Goal: Task Accomplishment & Management: Complete application form

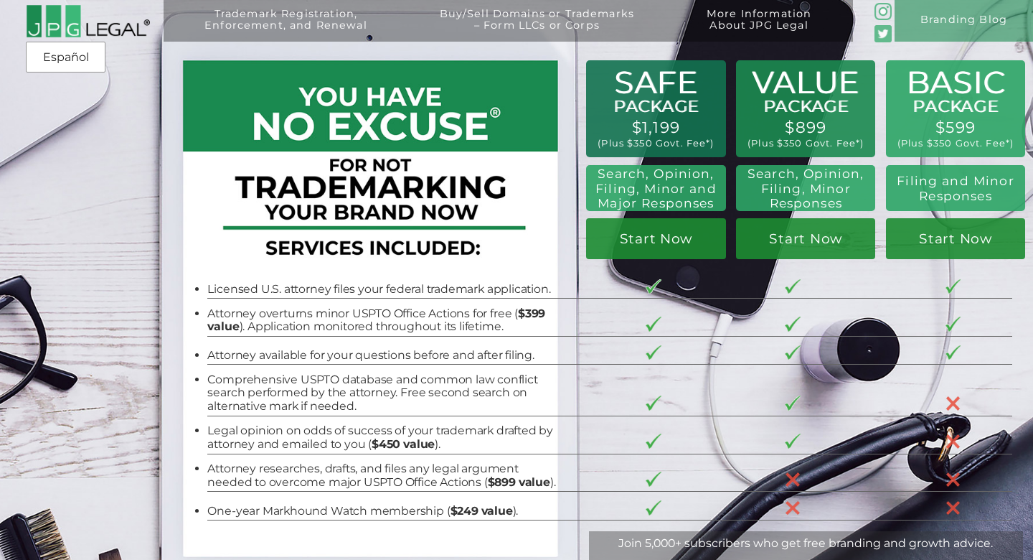
click at [444, 357] on li "Attorney available for your questions before and after filing." at bounding box center [381, 356] width 348 height 14
click at [453, 288] on li "Licensed U.S. attorney files your federal trademark application." at bounding box center [381, 290] width 348 height 14
click at [440, 323] on li "Attorney overturns minor USPTO Office Actions for free ( $399 value ). Applicat…" at bounding box center [381, 320] width 348 height 27
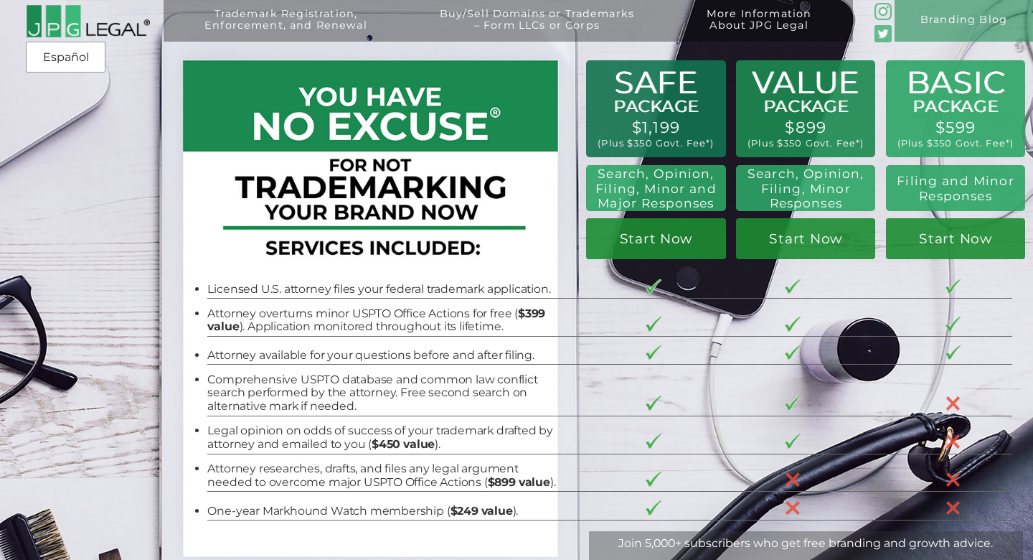
click at [445, 349] on li "Attorney available for your questions before and after filing." at bounding box center [381, 356] width 348 height 14
click at [440, 384] on li "Comprehensive USPTO database and common law conflict search performed by the at…" at bounding box center [381, 393] width 348 height 40
click at [451, 431] on li "Legal opinion on odds of success of your trademark drafted by attorney and emai…" at bounding box center [381, 437] width 348 height 27
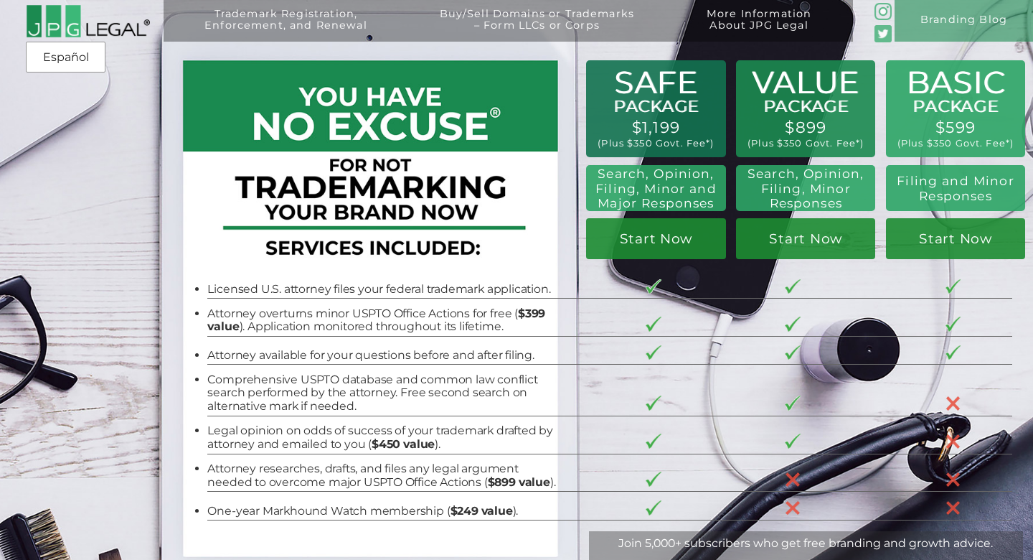
click at [483, 351] on li "Attorney available for your questions before and after filing." at bounding box center [381, 356] width 348 height 14
click at [727, 387] on tr "Comprehensive USPTO database and common law conflict search performed by the at…" at bounding box center [609, 390] width 805 height 52
click at [795, 235] on link "Start Now" at bounding box center [805, 238] width 139 height 41
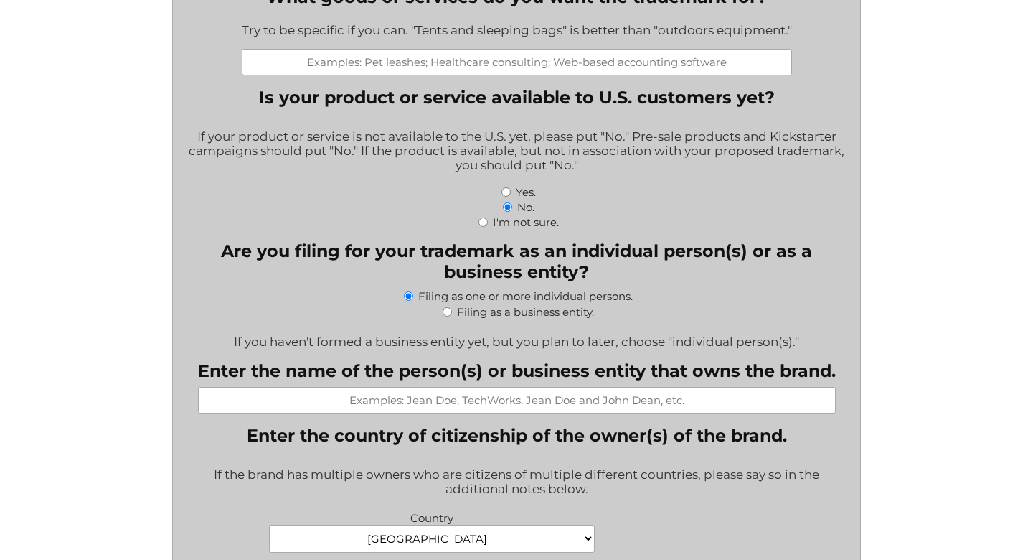
scroll to position [444, 0]
click at [560, 313] on label "Filing as a business entity." at bounding box center [525, 311] width 137 height 14
click at [452, 313] on input "Filing as a business entity." at bounding box center [447, 310] width 9 height 9
radio input "true"
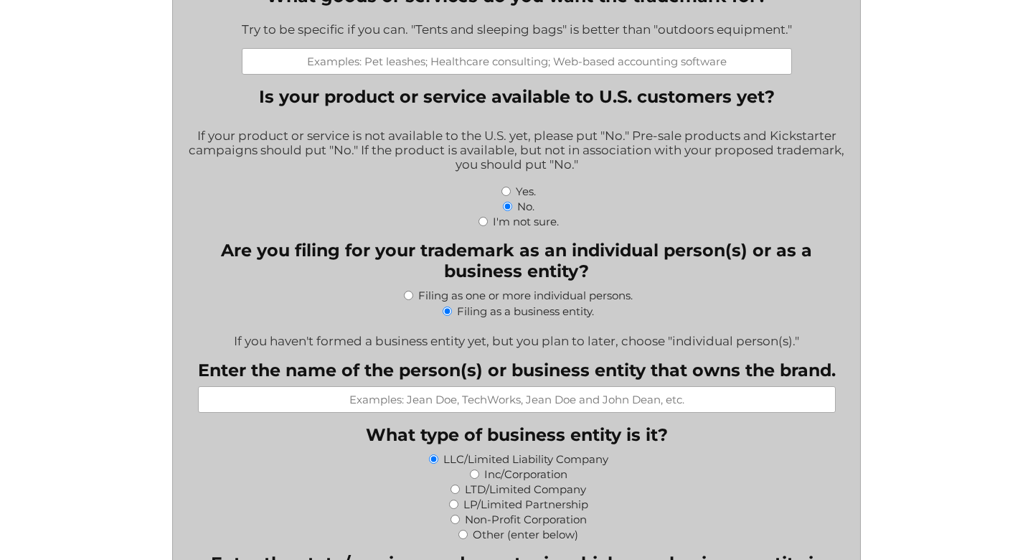
click at [556, 296] on label "Filing as one or more individual persons." at bounding box center [525, 295] width 214 height 14
click at [413, 296] on input "Filing as one or more individual persons." at bounding box center [408, 295] width 9 height 9
radio input "true"
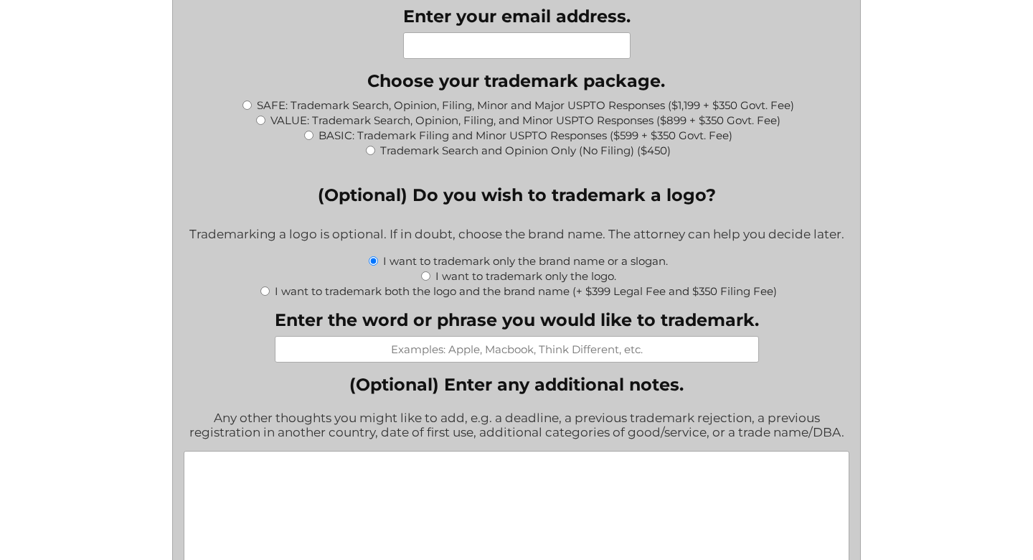
scroll to position [1455, 0]
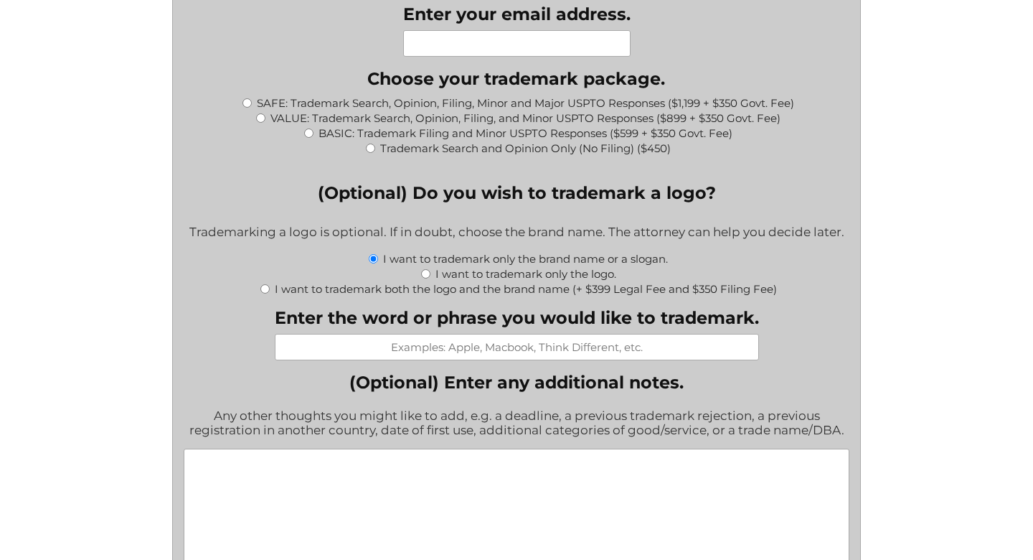
click at [557, 291] on label "I want to trademark both the logo and the brand name (+ $399 Legal Fee and $350…" at bounding box center [526, 289] width 502 height 14
click at [270, 291] on input "I want to trademark both the logo and the brand name (+ $399 Legal Fee and $350…" at bounding box center [264, 288] width 9 height 9
radio input "true"
type input "$749.00"
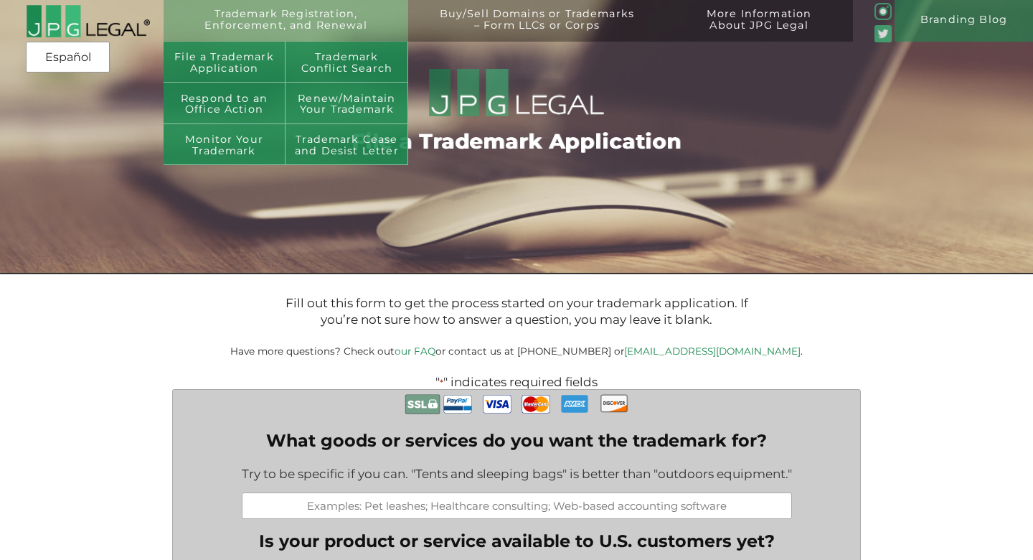
scroll to position [0, 0]
